Goal: Task Accomplishment & Management: Use online tool/utility

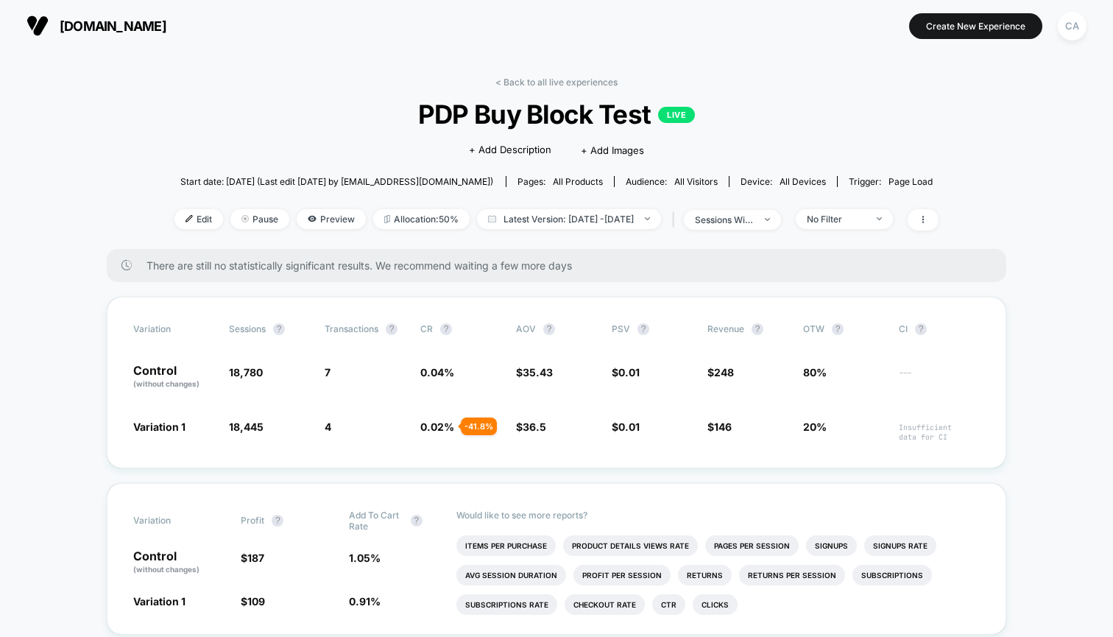
click at [151, 32] on span "[DOMAIN_NAME]" at bounding box center [113, 25] width 107 height 15
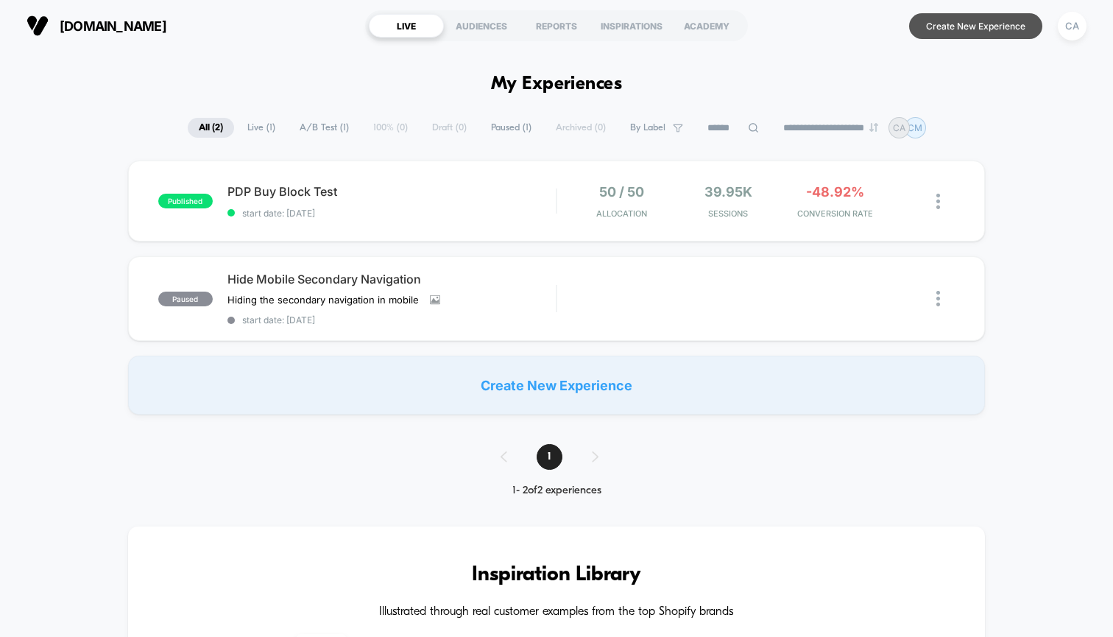
click at [929, 28] on button "Create New Experience" at bounding box center [975, 26] width 133 height 26
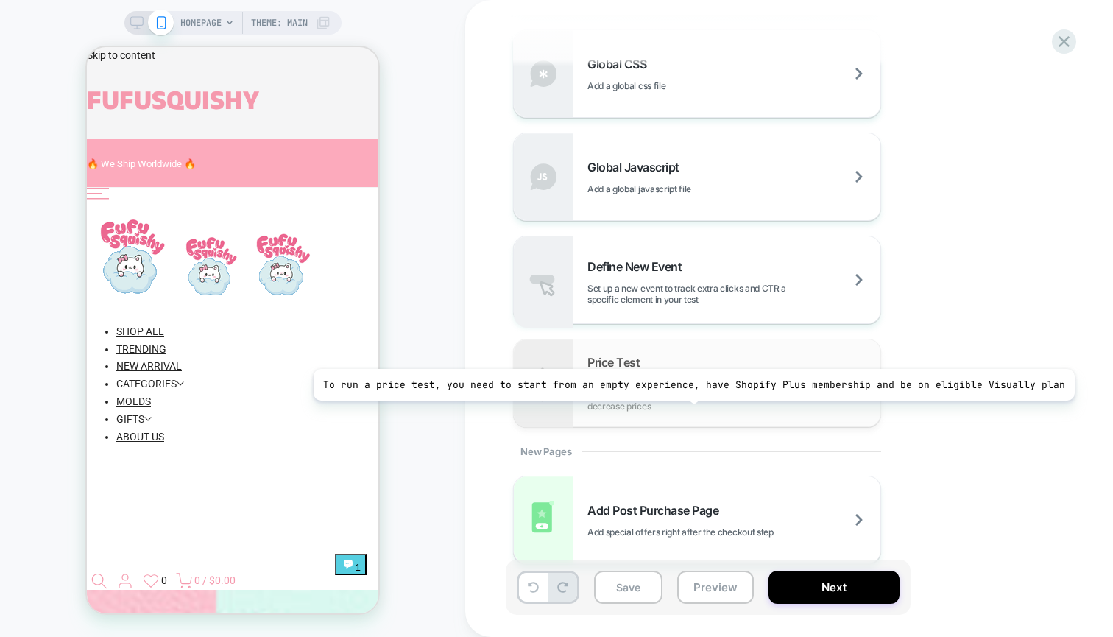
scroll to position [1001, 0]
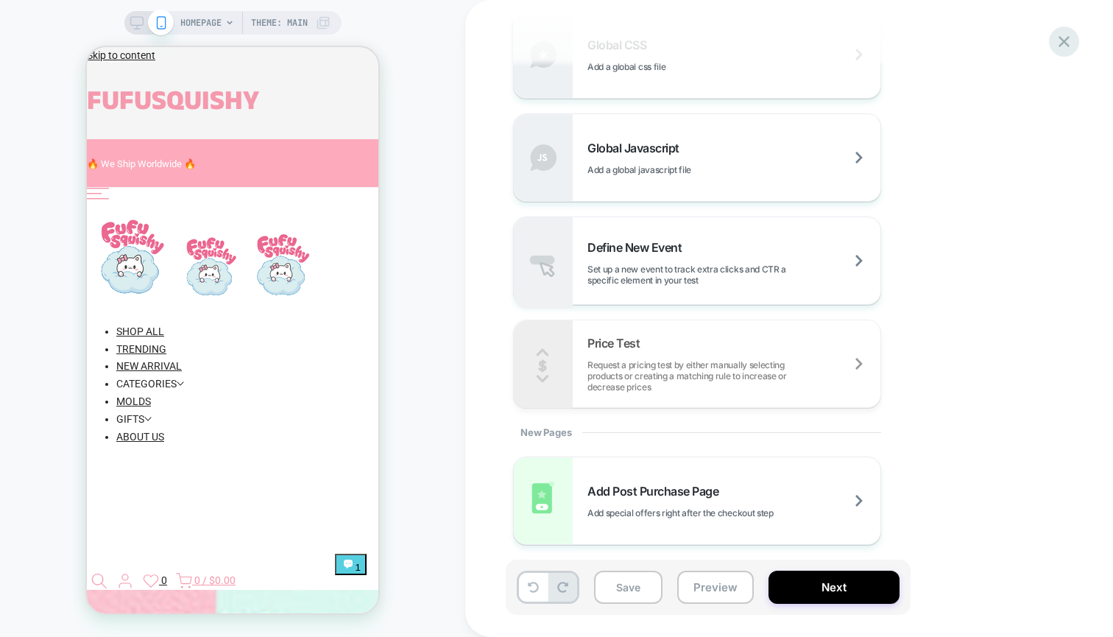
click at [1068, 44] on icon at bounding box center [1064, 41] width 11 height 11
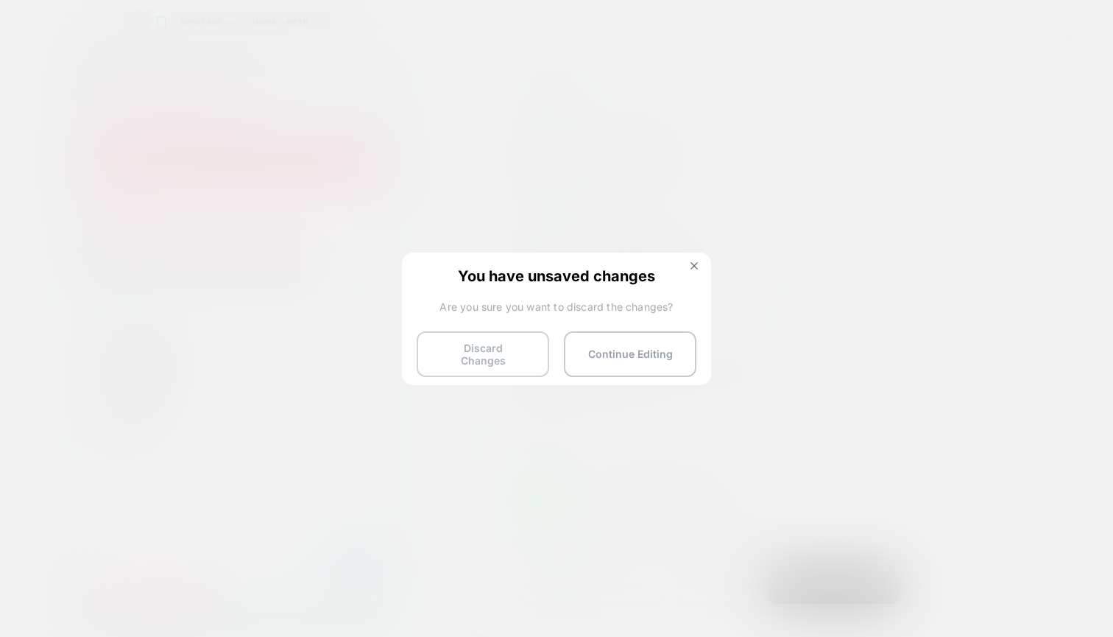
click at [476, 344] on button "Discard Changes" at bounding box center [483, 354] width 133 height 46
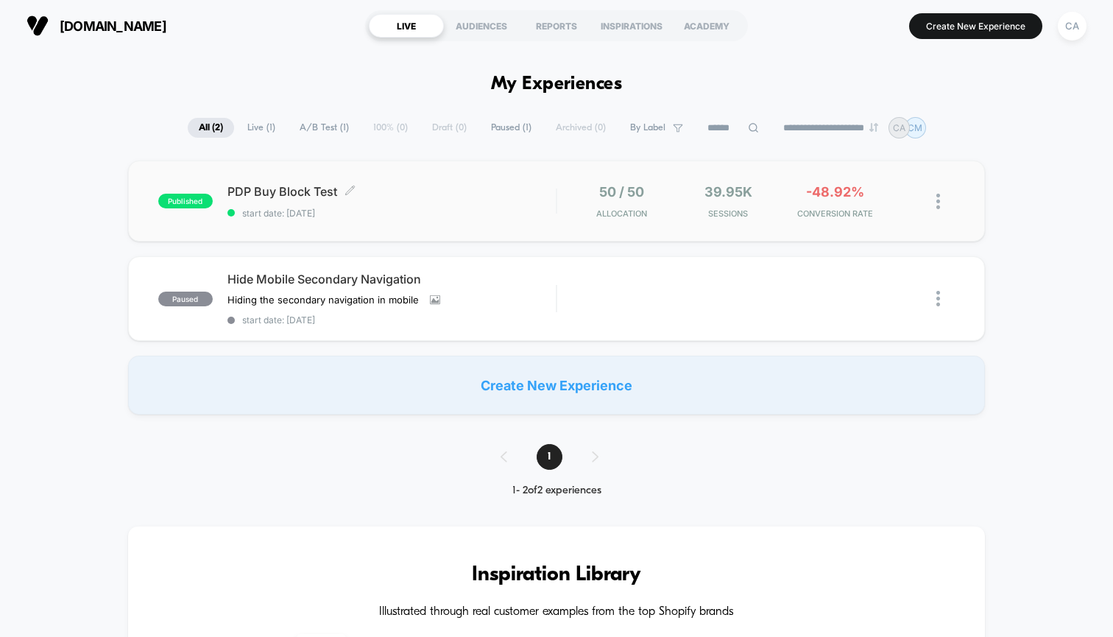
click at [420, 190] on span "PDP Buy Block Test Click to edit experience details" at bounding box center [392, 191] width 328 height 15
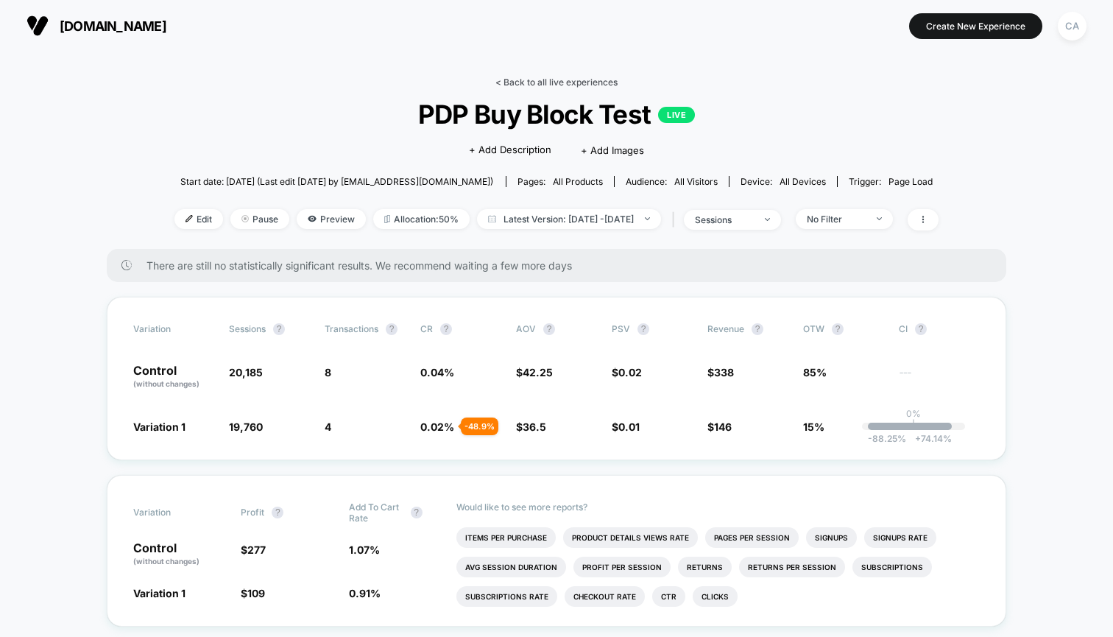
click at [555, 81] on link "< Back to all live experiences" at bounding box center [557, 82] width 122 height 11
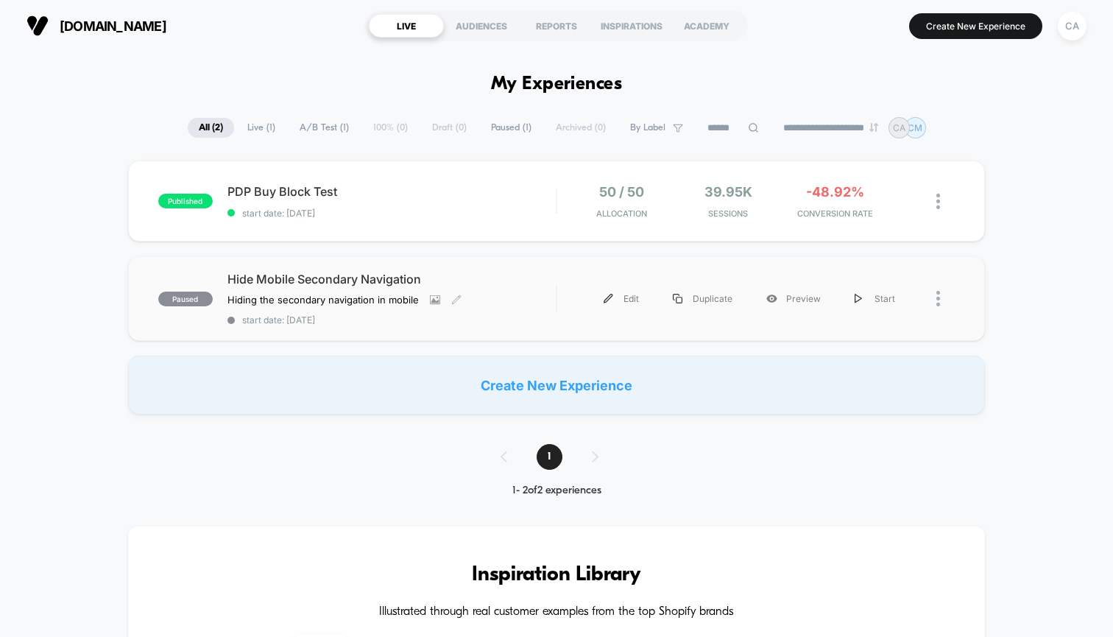
click at [395, 276] on span "Hide Mobile Secondary Navigation" at bounding box center [392, 279] width 328 height 15
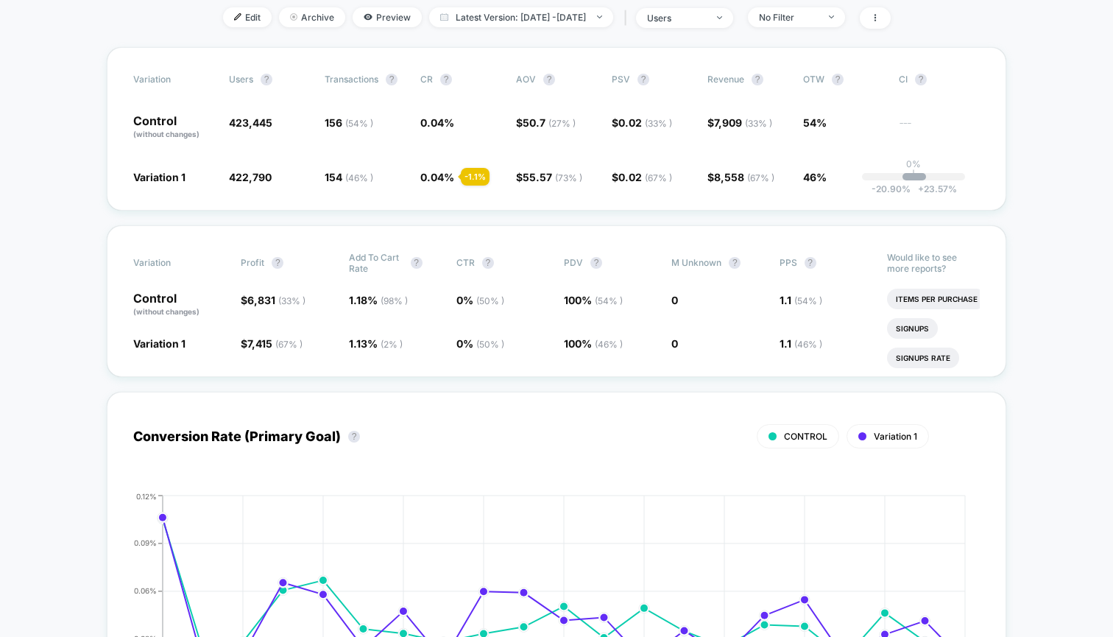
scroll to position [292, 0]
